Goal: Information Seeking & Learning: Check status

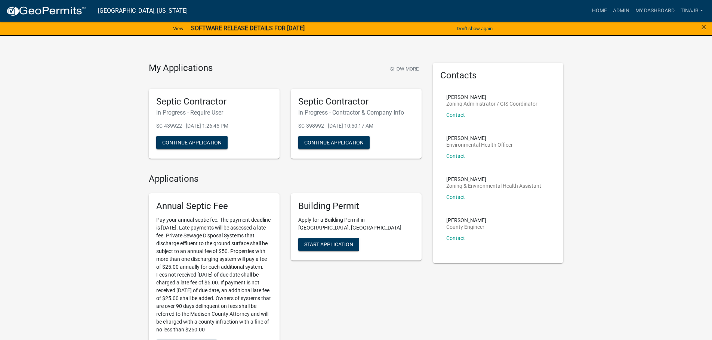
click at [30, 24] on div at bounding box center [29, 29] width 59 height 16
click at [625, 10] on link "Admin" at bounding box center [621, 11] width 22 height 14
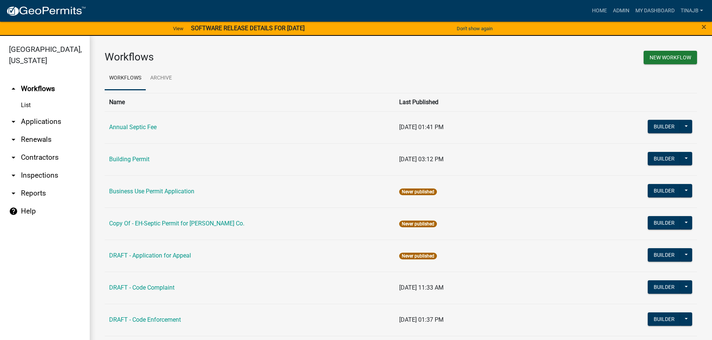
click at [55, 113] on link "arrow_drop_down Applications" at bounding box center [45, 122] width 90 height 18
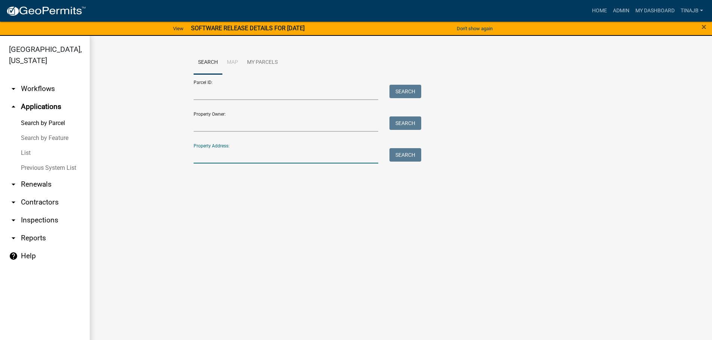
click at [223, 152] on input "Property Address:" at bounding box center [285, 155] width 185 height 15
type input "3199"
click at [403, 154] on button "Search" at bounding box center [405, 154] width 32 height 13
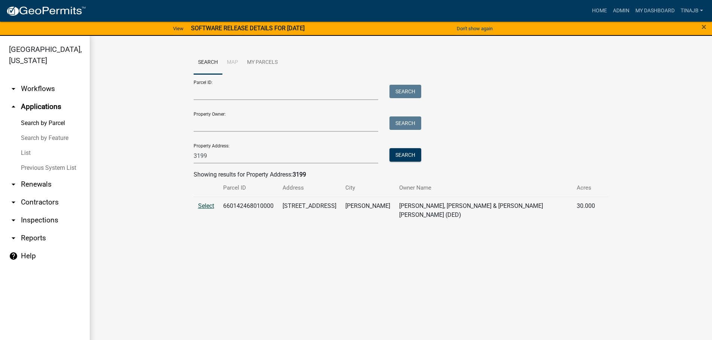
click at [202, 208] on span "Select" at bounding box center [206, 205] width 16 height 7
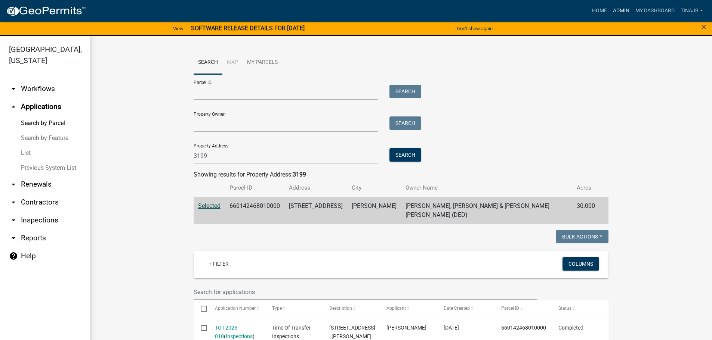
click at [620, 6] on link "Admin" at bounding box center [621, 11] width 22 height 14
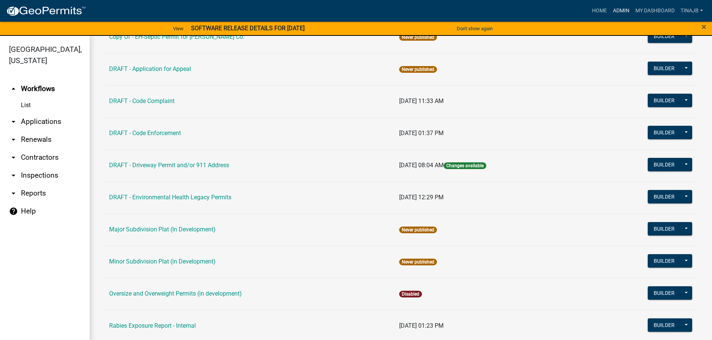
scroll to position [374, 0]
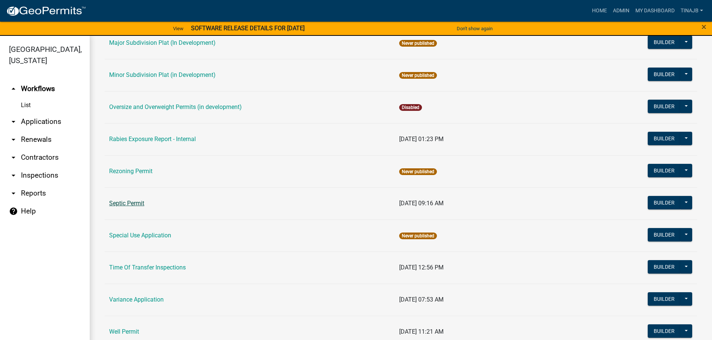
click at [135, 205] on link "Septic Permit" at bounding box center [126, 203] width 35 height 7
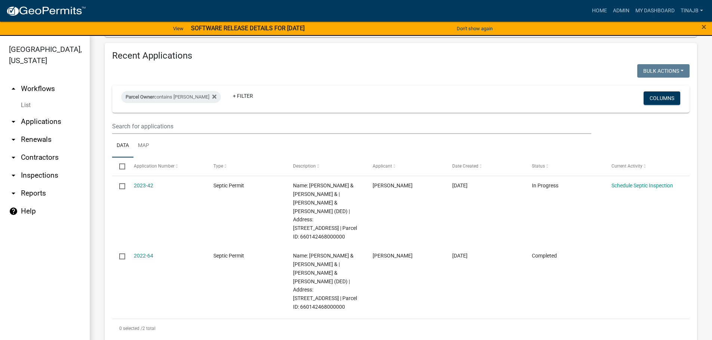
scroll to position [645, 0]
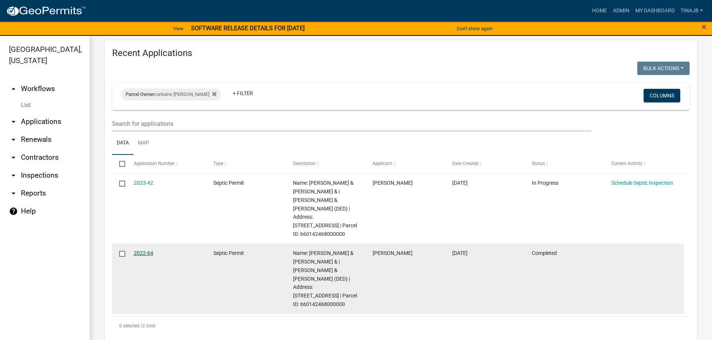
click at [143, 250] on link "2022-64" at bounding box center [143, 253] width 19 height 6
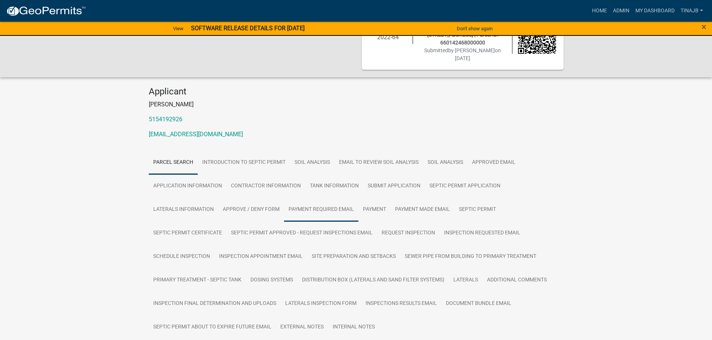
scroll to position [75, 0]
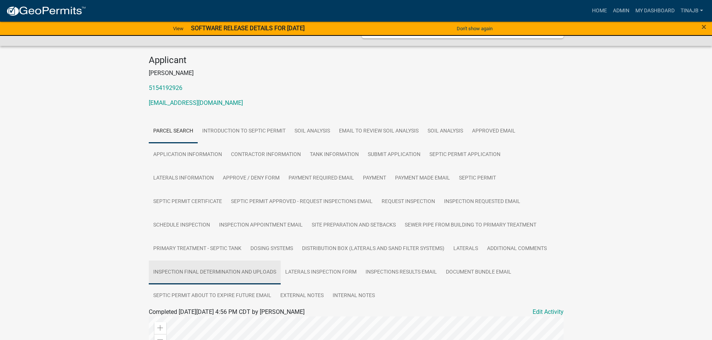
click at [204, 262] on link "Inspection Final Determination and Uploads" at bounding box center [215, 273] width 132 height 24
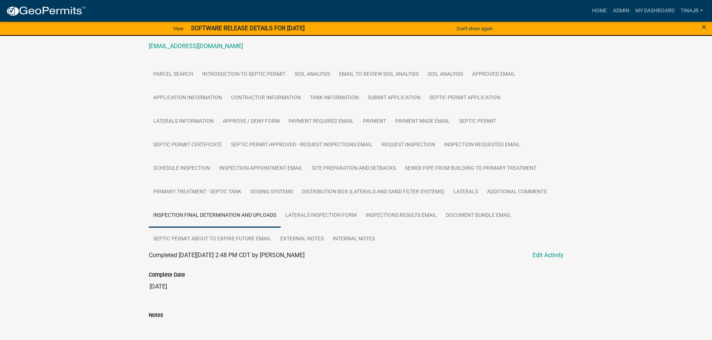
scroll to position [65, 0]
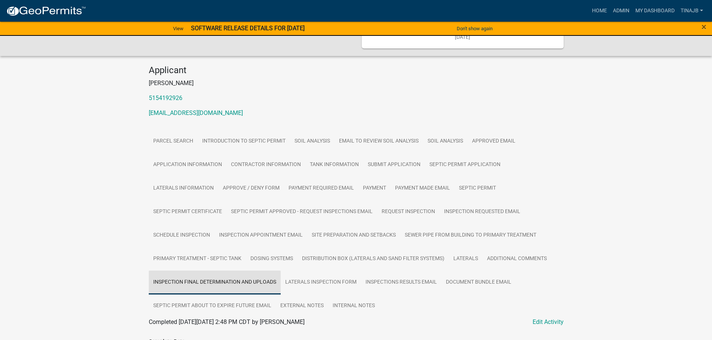
click at [223, 273] on link "Inspection Final Determination and Uploads" at bounding box center [215, 283] width 132 height 24
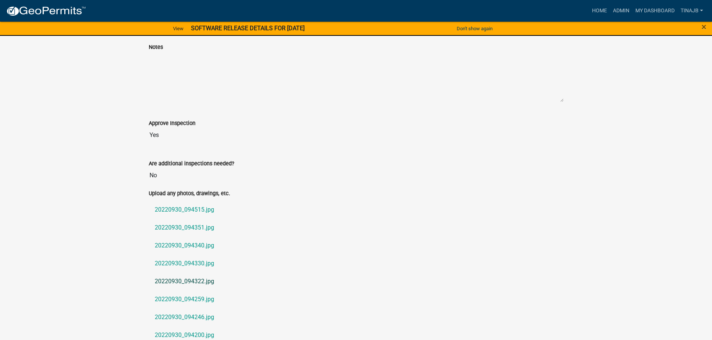
scroll to position [401, 0]
click at [179, 200] on link "20220930_094515.jpg" at bounding box center [356, 209] width 415 height 18
click at [179, 218] on link "20220930_094351.jpg" at bounding box center [356, 227] width 415 height 18
click at [180, 238] on link "20220930_094340.jpg" at bounding box center [356, 245] width 415 height 18
click at [194, 254] on link "20220930_094330.jpg" at bounding box center [356, 263] width 415 height 18
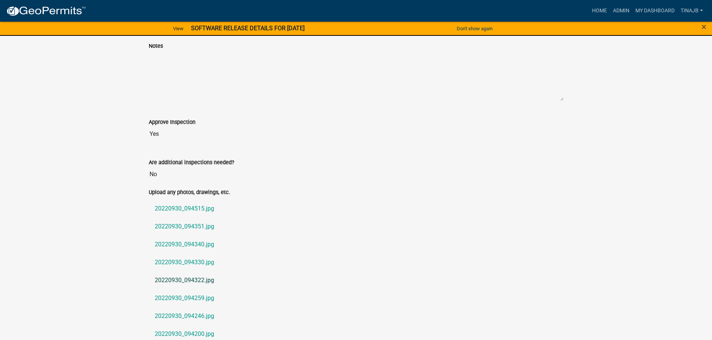
click at [162, 275] on link "20220930_094322.jpg" at bounding box center [356, 281] width 415 height 18
click at [176, 290] on link "20220930_094259.jpg" at bounding box center [356, 298] width 415 height 18
click at [199, 307] on link "20220930_094246.jpg" at bounding box center [356, 316] width 415 height 18
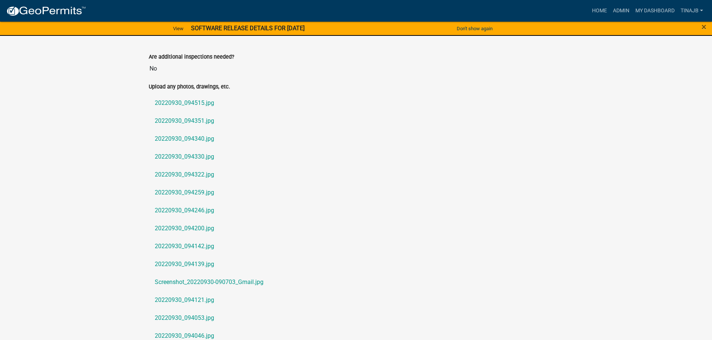
scroll to position [513, 0]
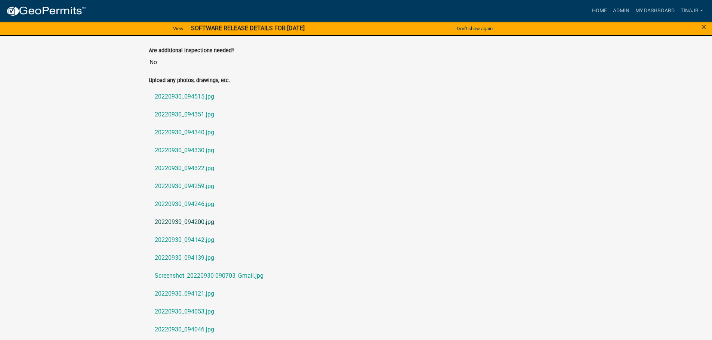
click at [176, 215] on link "20220930_094200.jpg" at bounding box center [356, 222] width 415 height 18
click at [179, 249] on link "20220930_094139.jpg" at bounding box center [356, 258] width 415 height 18
click at [204, 267] on link "Screenshot_20220930-090703_Gmail.jpg" at bounding box center [356, 276] width 415 height 18
click at [232, 267] on link "Screenshot_20220930-090703_Gmail.jpg" at bounding box center [356, 276] width 415 height 18
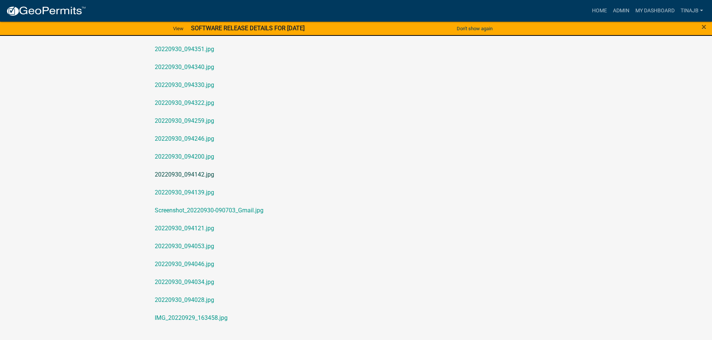
scroll to position [625, 0]
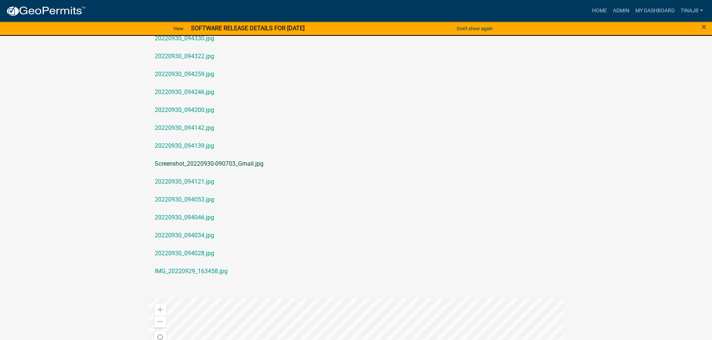
click at [244, 159] on link "Screenshot_20220930-090703_Gmail.jpg" at bounding box center [356, 164] width 415 height 18
drag, startPoint x: 216, startPoint y: 153, endPoint x: 272, endPoint y: 125, distance: 62.3
click at [272, 125] on link "20220930_094142.jpg" at bounding box center [356, 128] width 415 height 18
click at [191, 191] on link "20220930_094053.jpg" at bounding box center [356, 200] width 415 height 18
click at [179, 212] on link "20220930_094046.jpg" at bounding box center [356, 218] width 415 height 18
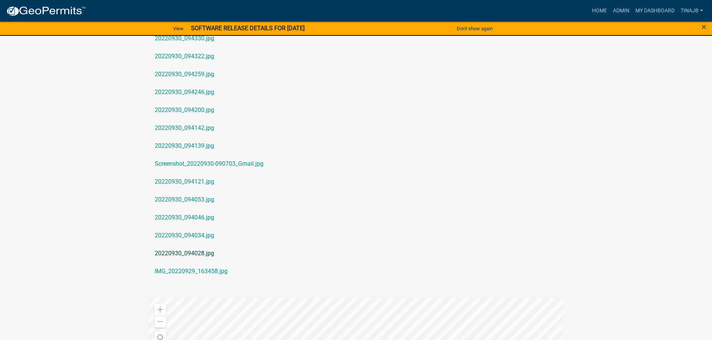
click at [195, 245] on link "20220930_094028.jpg" at bounding box center [356, 254] width 415 height 18
click at [170, 266] on link "IMG_20220929_163458.jpg" at bounding box center [356, 272] width 415 height 18
click at [623, 8] on link "Admin" at bounding box center [621, 11] width 22 height 14
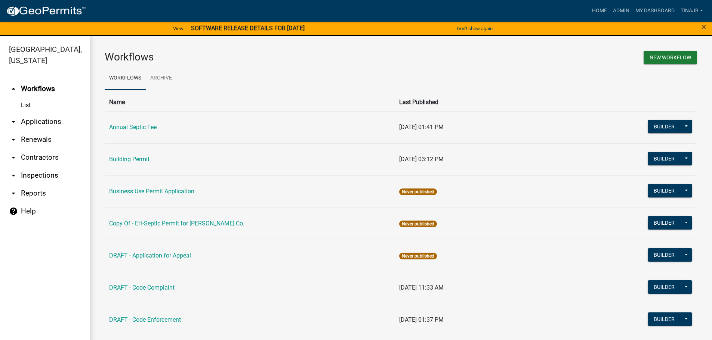
click at [45, 113] on link "arrow_drop_down Applications" at bounding box center [45, 122] width 90 height 18
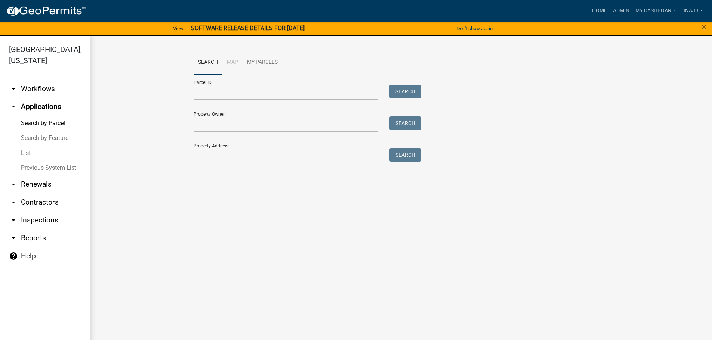
click at [243, 157] on input "Property Address:" at bounding box center [285, 155] width 185 height 15
click at [417, 149] on button "Search" at bounding box center [405, 154] width 32 height 13
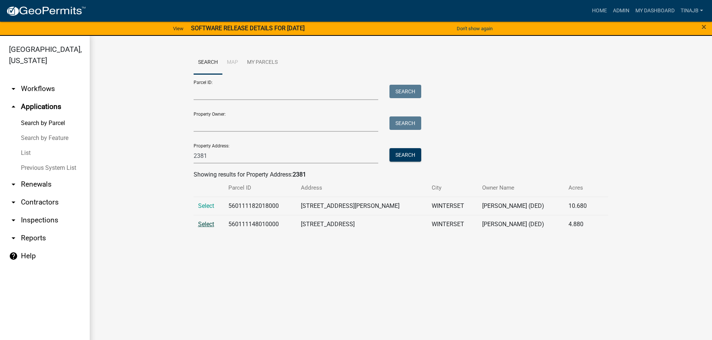
click at [202, 223] on span "Select" at bounding box center [206, 224] width 16 height 7
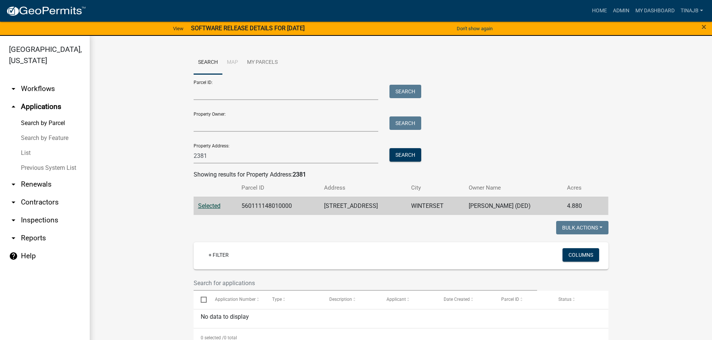
scroll to position [112, 0]
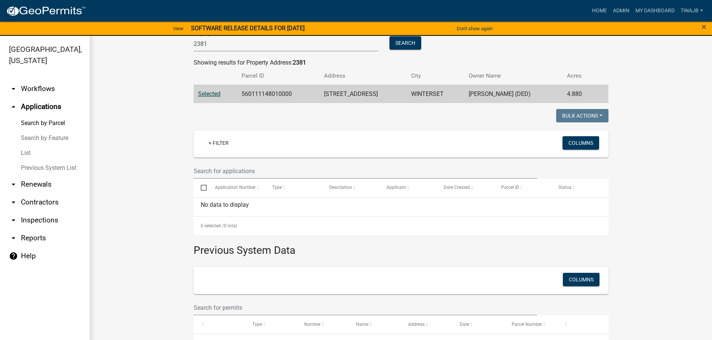
click at [209, 93] on span "Selected" at bounding box center [209, 93] width 22 height 7
click at [43, 98] on link "arrow_drop_up Applications" at bounding box center [45, 107] width 90 height 18
click at [46, 98] on link "arrow_drop_up Applications" at bounding box center [45, 107] width 90 height 18
click at [59, 98] on link "arrow_drop_up Applications" at bounding box center [45, 107] width 90 height 18
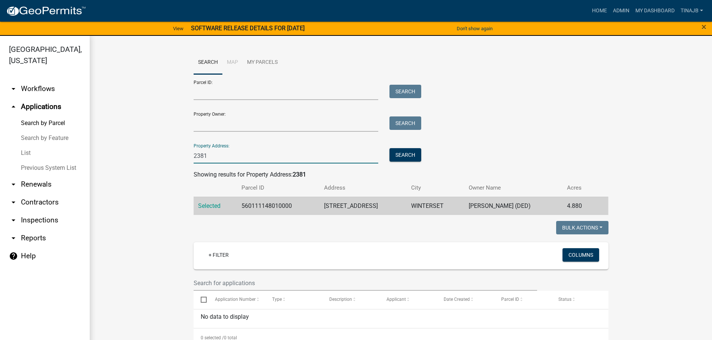
click at [210, 158] on input "2381" at bounding box center [285, 155] width 185 height 15
type input "2"
click at [393, 155] on button "Search" at bounding box center [405, 154] width 32 height 13
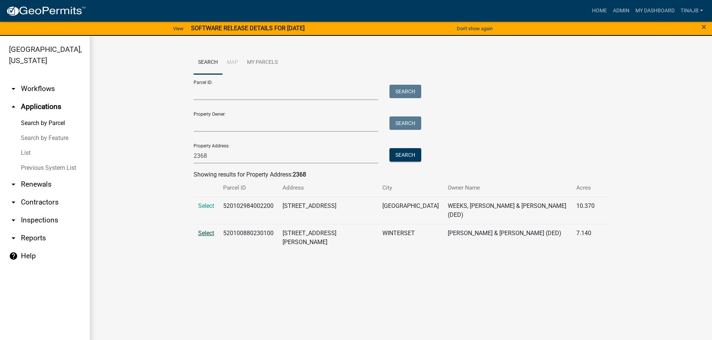
click at [210, 230] on span "Select" at bounding box center [206, 233] width 16 height 7
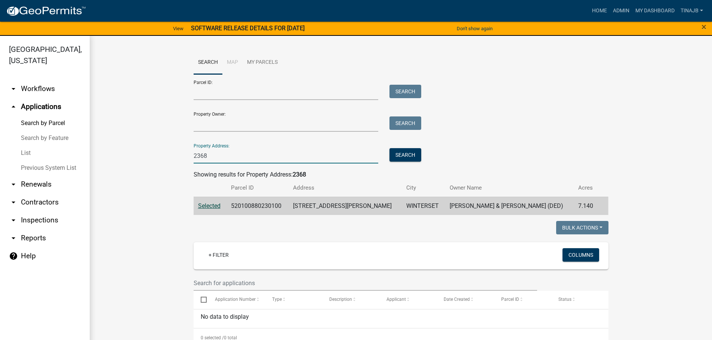
click at [210, 157] on input "2368" at bounding box center [285, 155] width 185 height 15
type input "2"
click at [403, 154] on button "Search" at bounding box center [405, 154] width 32 height 13
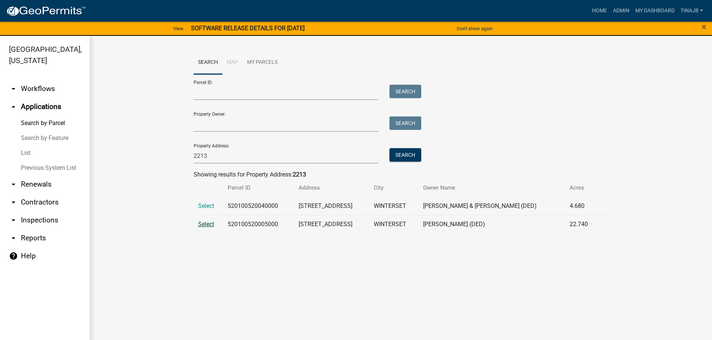
click at [204, 226] on span "Select" at bounding box center [206, 224] width 16 height 7
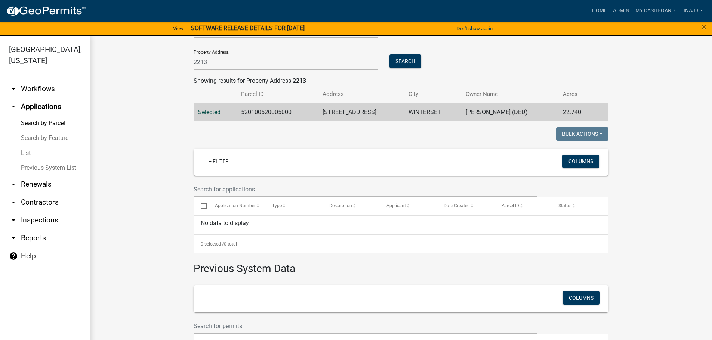
scroll to position [37, 0]
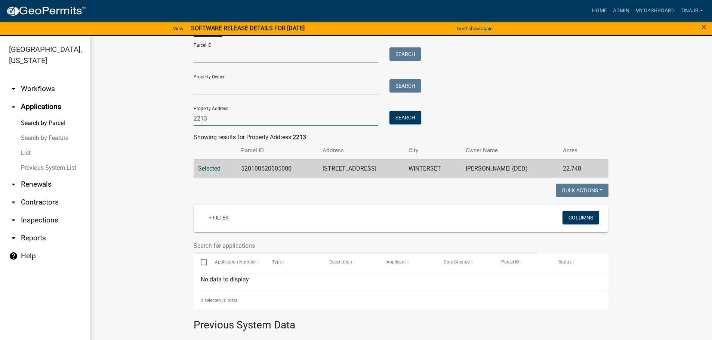
click at [209, 119] on input "2213" at bounding box center [285, 118] width 185 height 15
type input "2"
type input "2992"
click at [395, 115] on button "Search" at bounding box center [405, 117] width 32 height 13
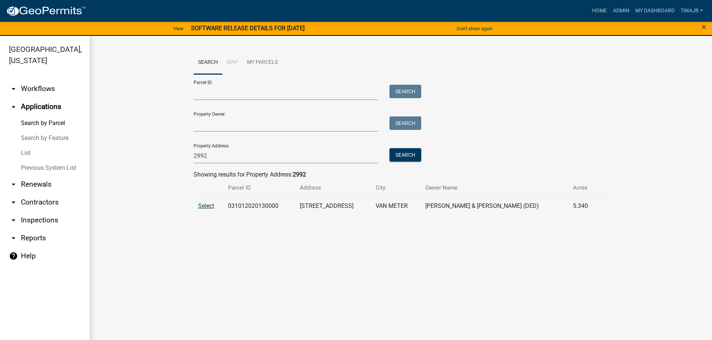
click at [208, 207] on span "Select" at bounding box center [206, 205] width 16 height 7
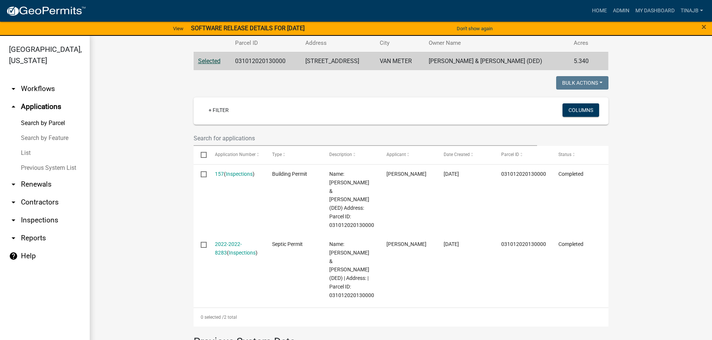
scroll to position [149, 0]
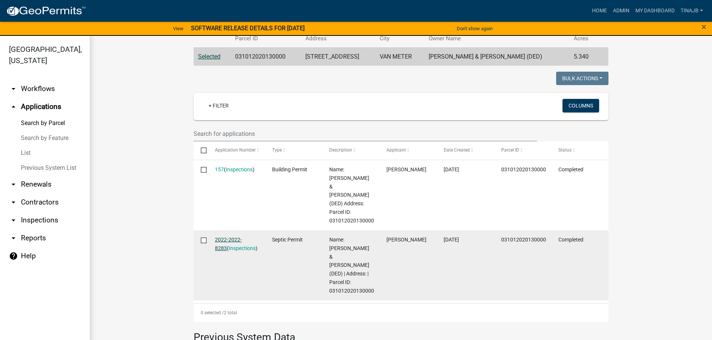
click at [226, 241] on link "2022-2022-8283" at bounding box center [228, 244] width 27 height 15
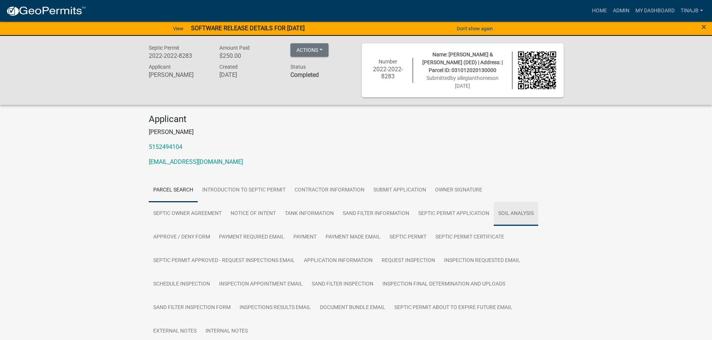
click at [493, 213] on link "Soil Analysis" at bounding box center [515, 214] width 44 height 24
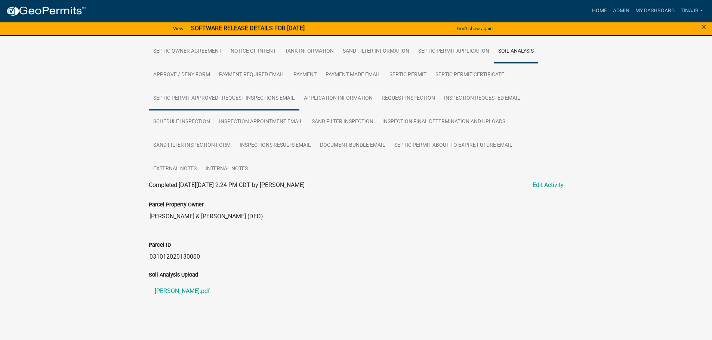
scroll to position [163, 0]
click at [170, 289] on link "[PERSON_NAME].pdf" at bounding box center [356, 291] width 415 height 18
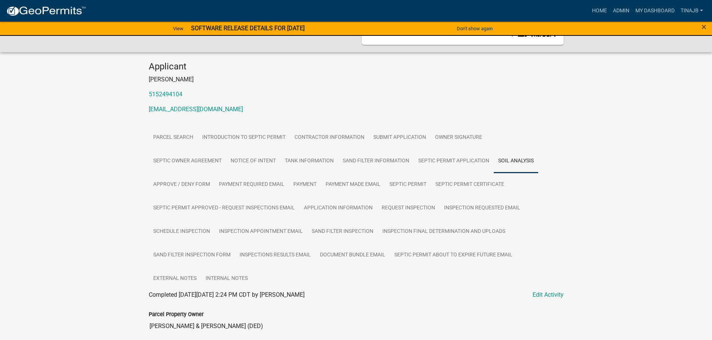
scroll to position [0, 0]
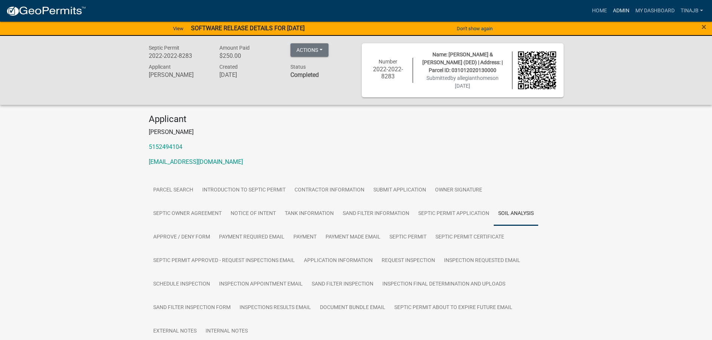
click at [623, 7] on link "Admin" at bounding box center [621, 11] width 22 height 14
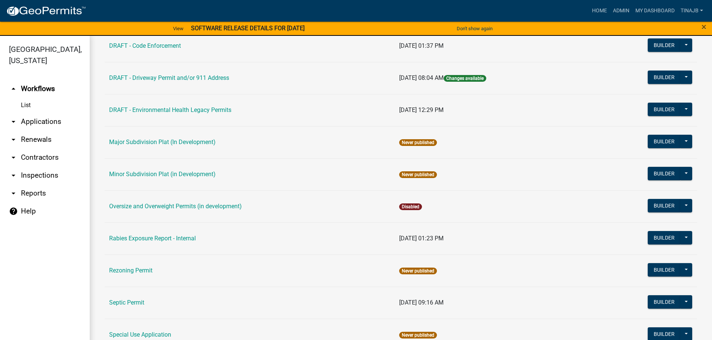
scroll to position [374, 0]
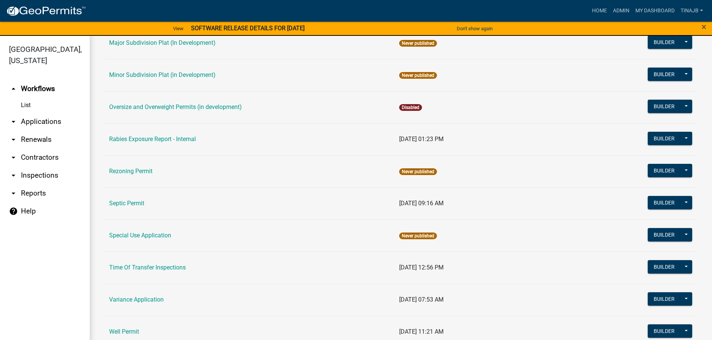
click at [55, 113] on link "arrow_drop_down Applications" at bounding box center [45, 122] width 90 height 18
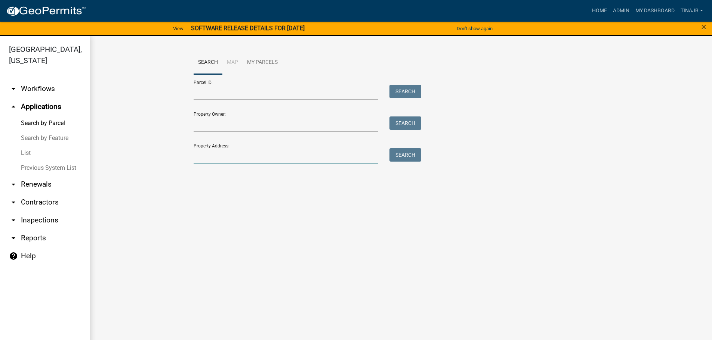
click at [219, 159] on input "Property Address:" at bounding box center [285, 155] width 185 height 15
click at [408, 158] on button "Search" at bounding box center [405, 154] width 32 height 13
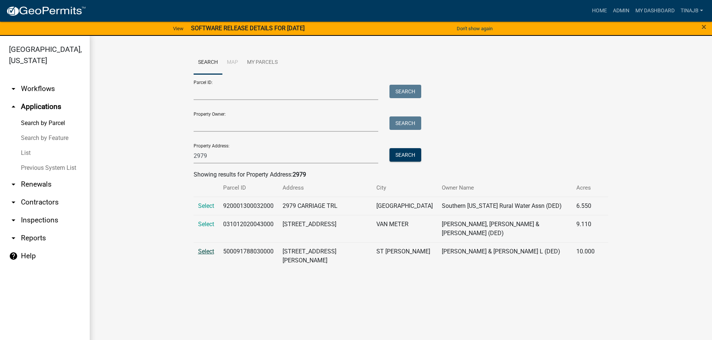
click at [206, 248] on span "Select" at bounding box center [206, 251] width 16 height 7
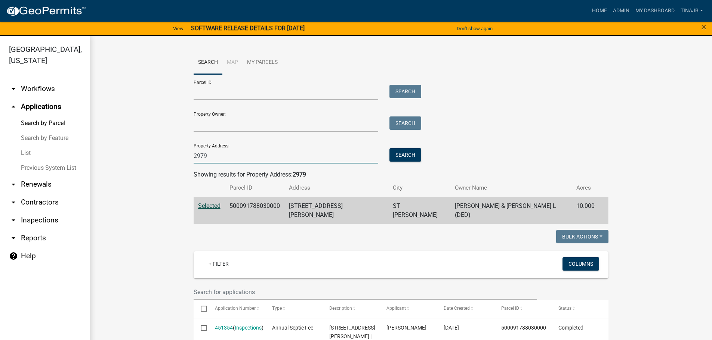
click at [213, 155] on input "2979" at bounding box center [285, 155] width 185 height 15
type input "2"
type input "3338"
click at [395, 152] on button "Search" at bounding box center [405, 154] width 32 height 13
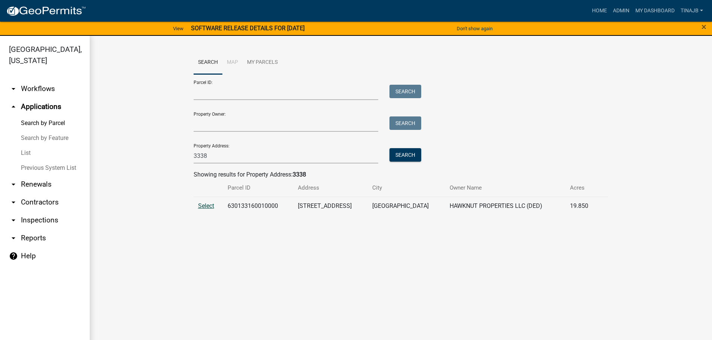
click at [210, 205] on span "Select" at bounding box center [206, 205] width 16 height 7
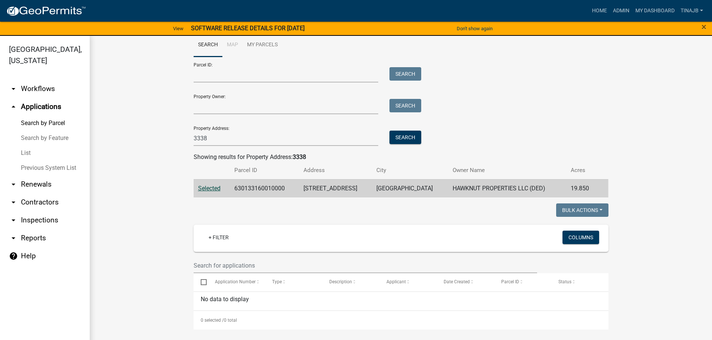
scroll to position [0, 0]
